Goal: Book appointment/travel/reservation

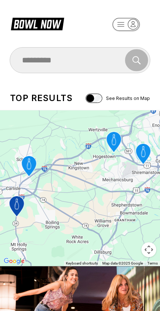
click at [137, 18] on icon "button" at bounding box center [125, 24] width 41 height 15
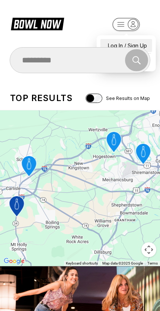
click at [134, 39] on div "Log In / Sign Up" at bounding box center [126, 45] width 52 height 13
select select "**"
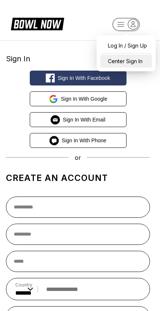
click at [140, 61] on div "Center Sign In" at bounding box center [126, 61] width 52 height 13
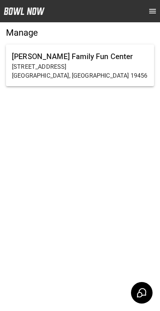
click at [97, 65] on p "[STREET_ADDRESS]" at bounding box center [80, 66] width 136 height 9
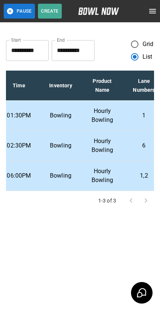
scroll to position [0, 68]
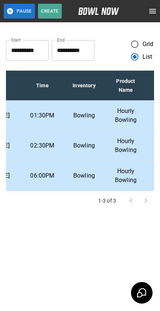
click at [94, 116] on p "Bowling" at bounding box center [84, 115] width 30 height 9
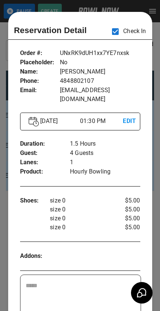
scroll to position [0, 0]
click at [148, 1] on div at bounding box center [80, 155] width 160 height 311
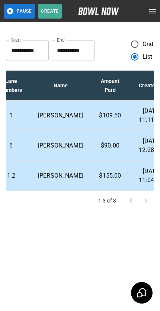
scroll to position [0, 223]
click at [102, 150] on p "$90.00" at bounding box center [110, 145] width 30 height 9
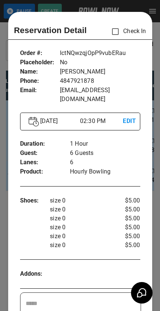
scroll to position [0, 0]
click at [131, 1] on div at bounding box center [80, 155] width 160 height 311
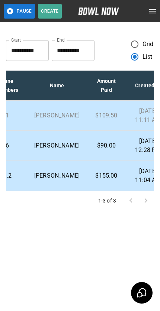
scroll to position [0, 227]
